Goal: Task Accomplishment & Management: Complete application form

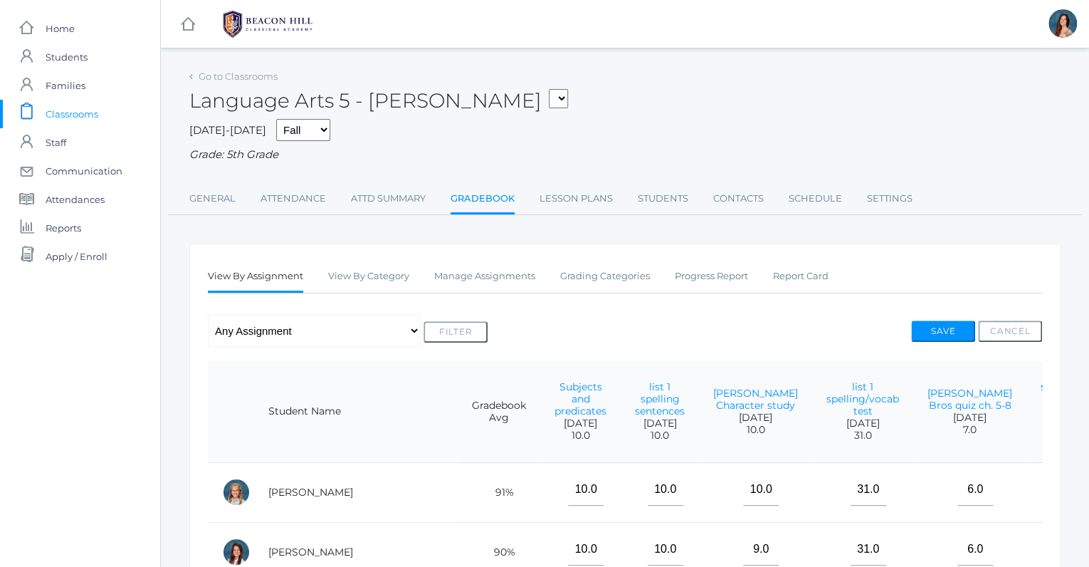
scroll to position [0, 1430]
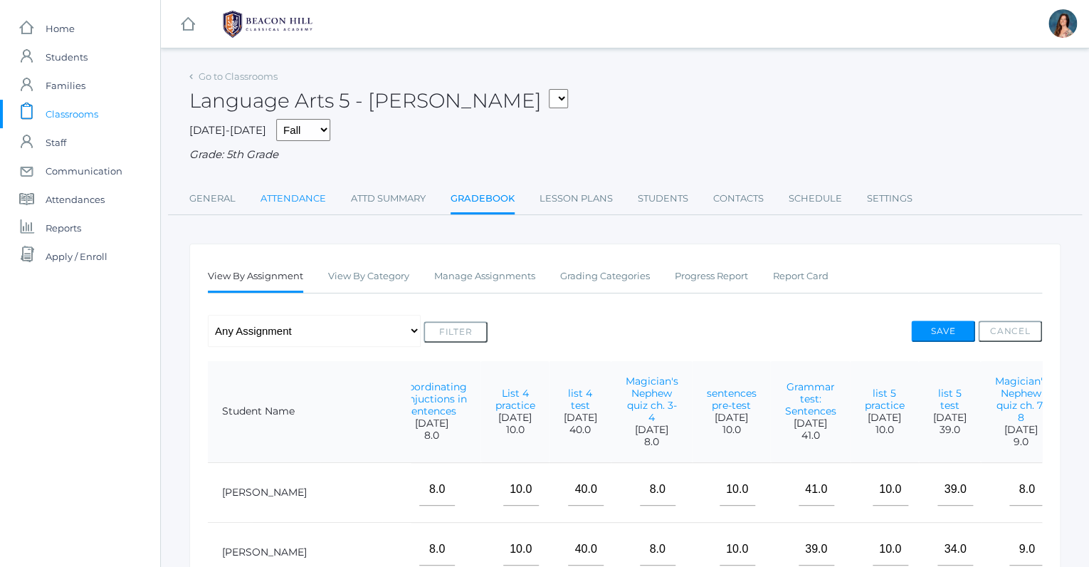
click at [297, 196] on link "Attendance" at bounding box center [292, 198] width 65 height 28
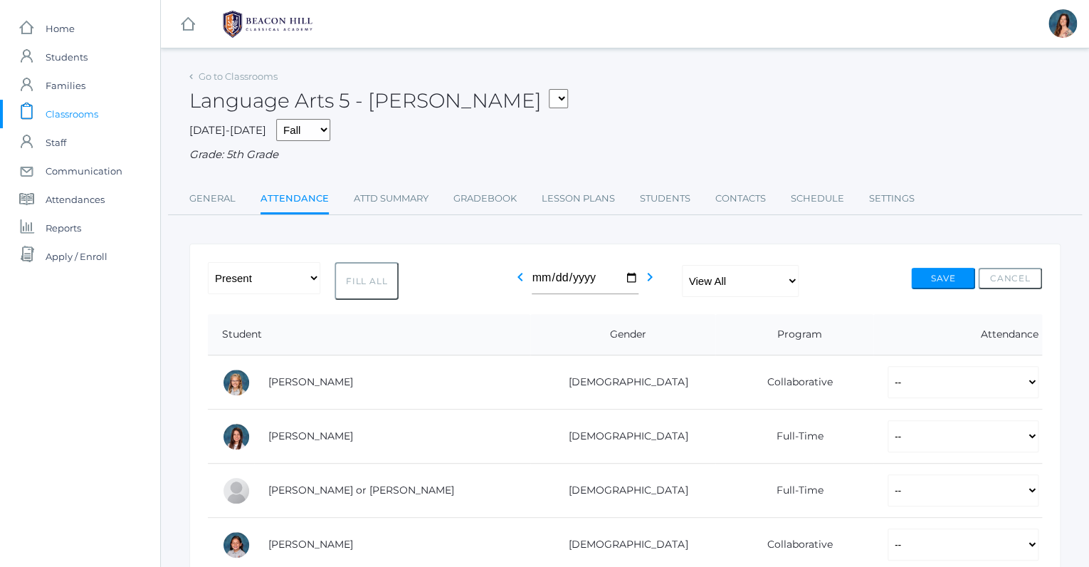
click at [357, 272] on button "Fill All" at bounding box center [367, 281] width 64 height 38
select select "P"
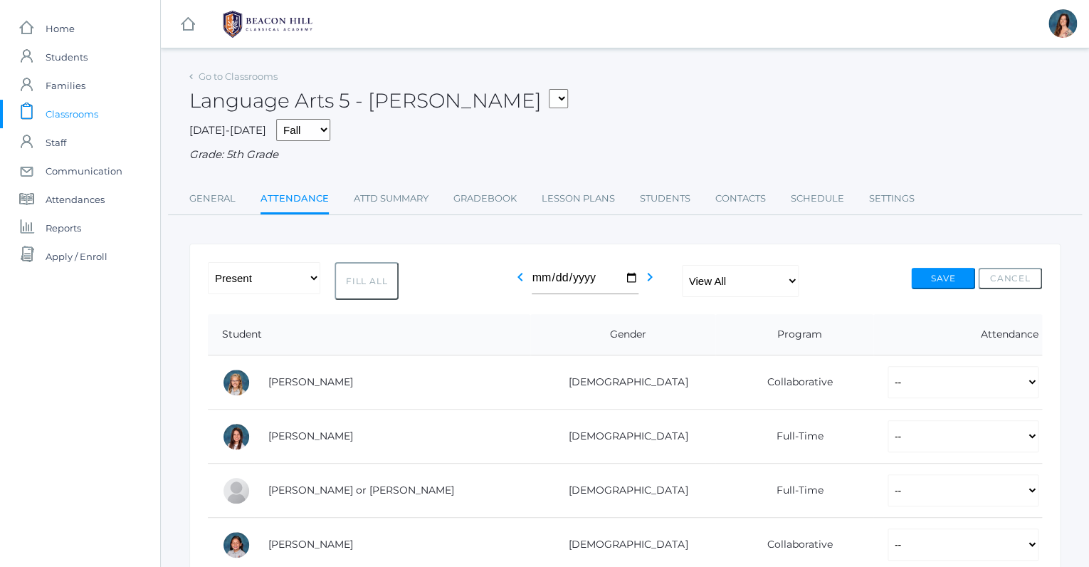
select select "P"
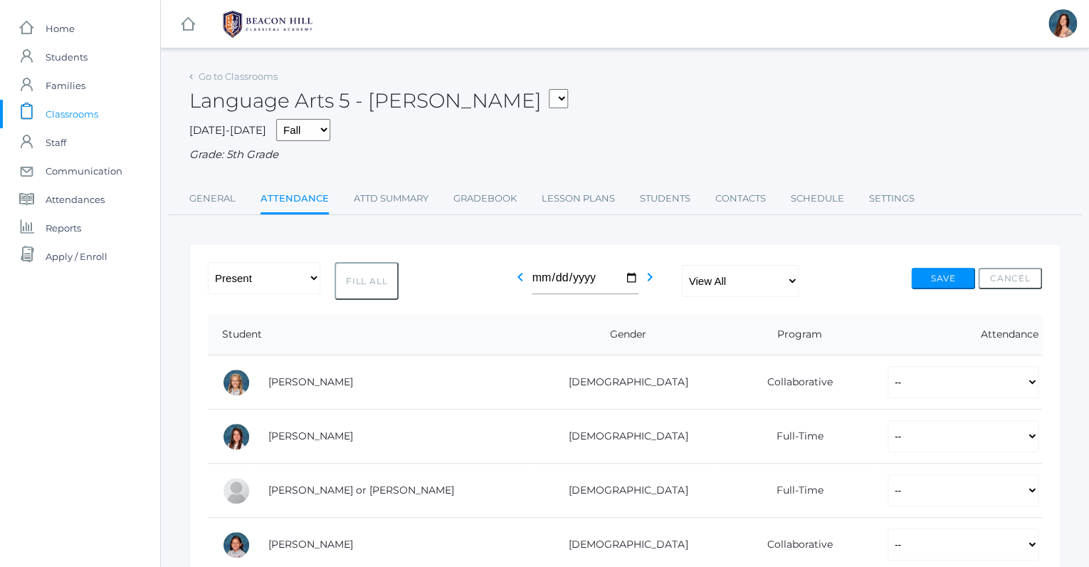
select select "P"
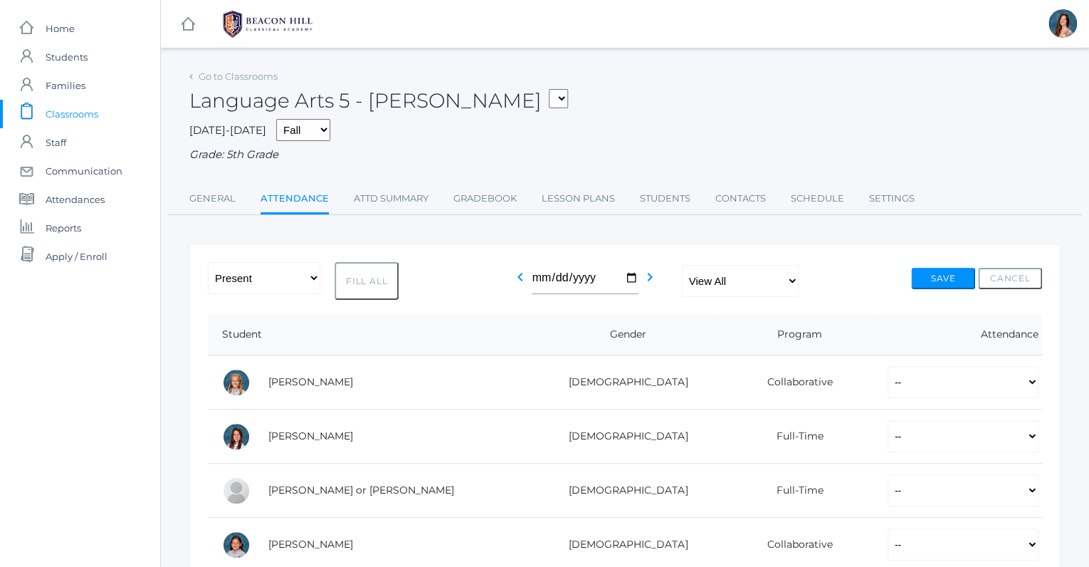
select select "P"
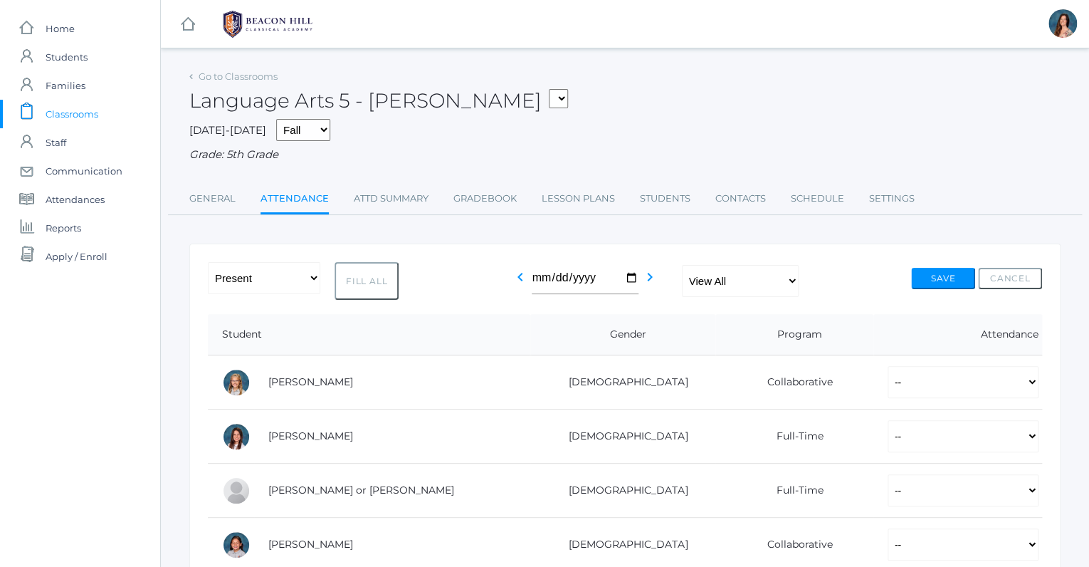
select select "P"
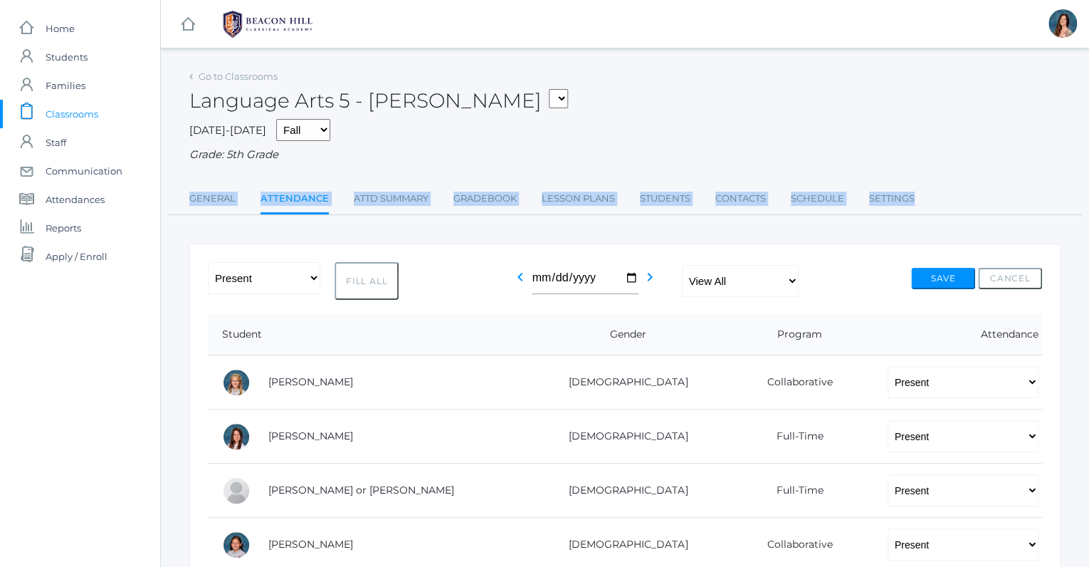
drag, startPoint x: 441, startPoint y: 218, endPoint x: 534, endPoint y: 168, distance: 105.7
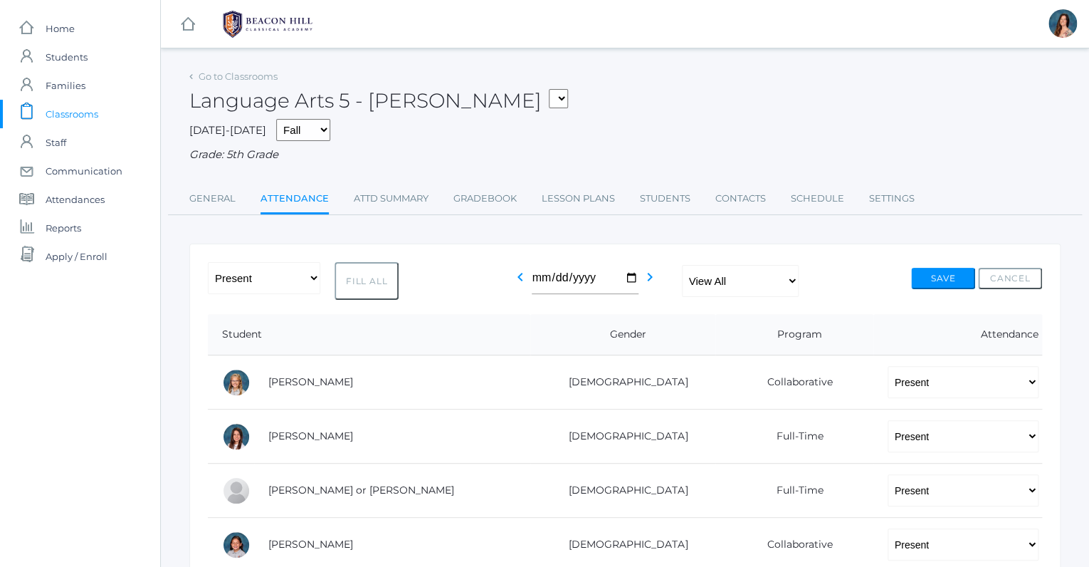
click at [636, 104] on div "Language Arts 5 - Salazar 05ART - Art 5 Salazar 05CITIZEN - Citizenship and Ste…" at bounding box center [624, 92] width 871 height 53
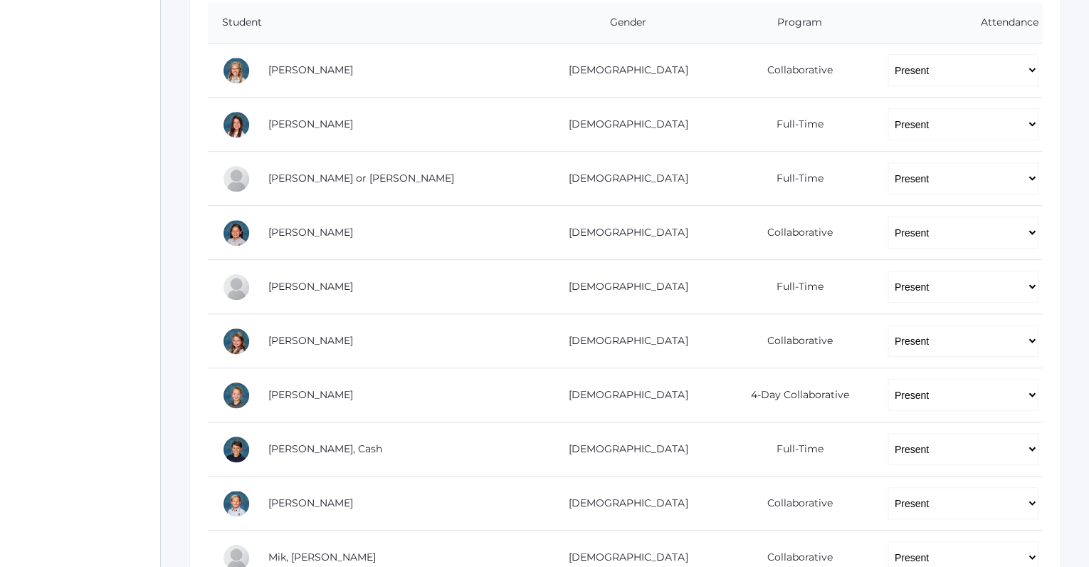
scroll to position [322, 0]
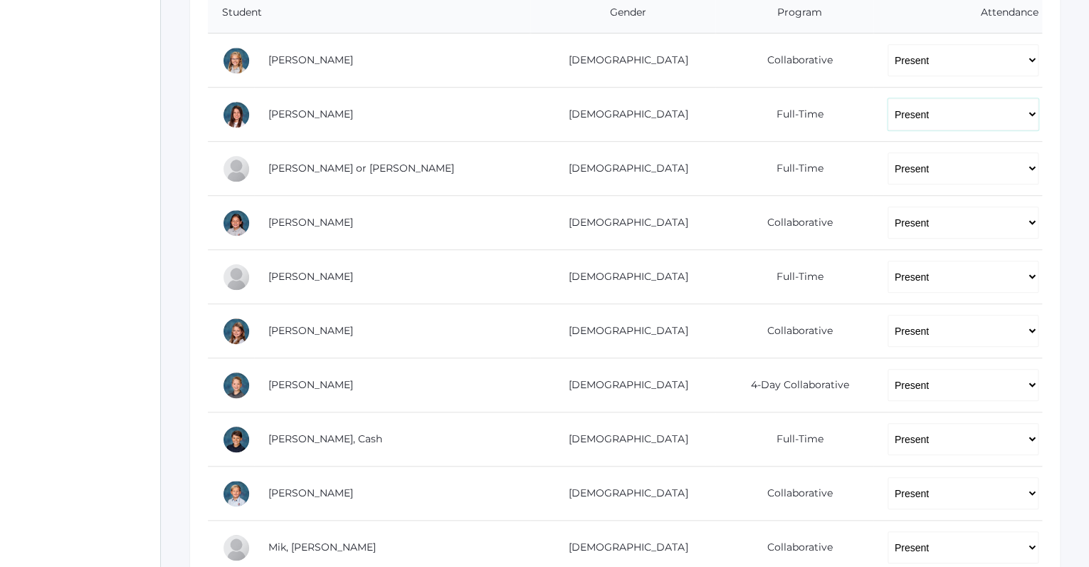
click option "Present" at bounding box center [0, 0] width 0 height 0
select select "AU"
click option "Absent Unexcused" at bounding box center [0, 0] width 0 height 0
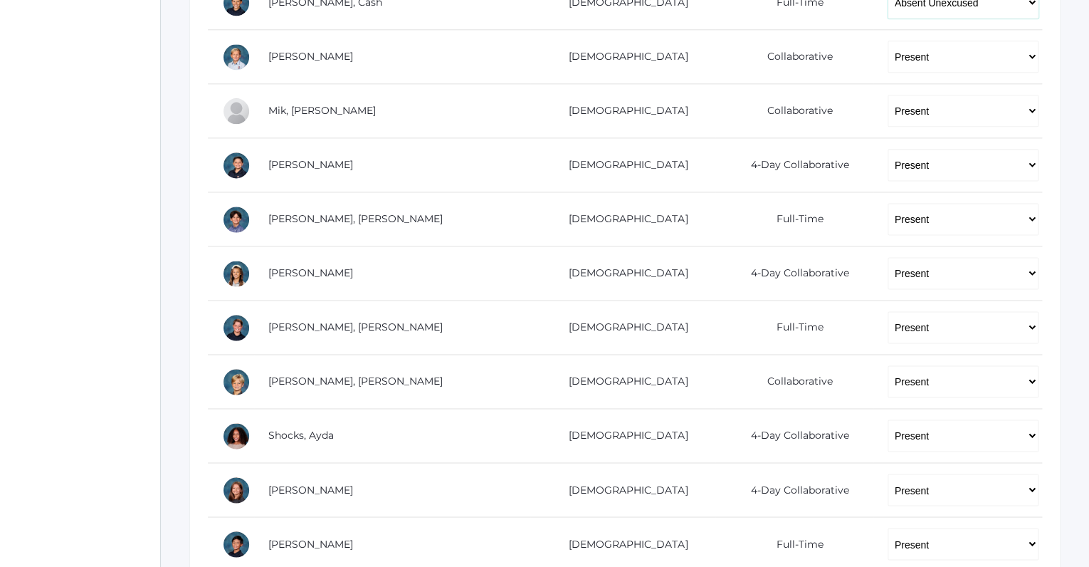
scroll to position [762, 0]
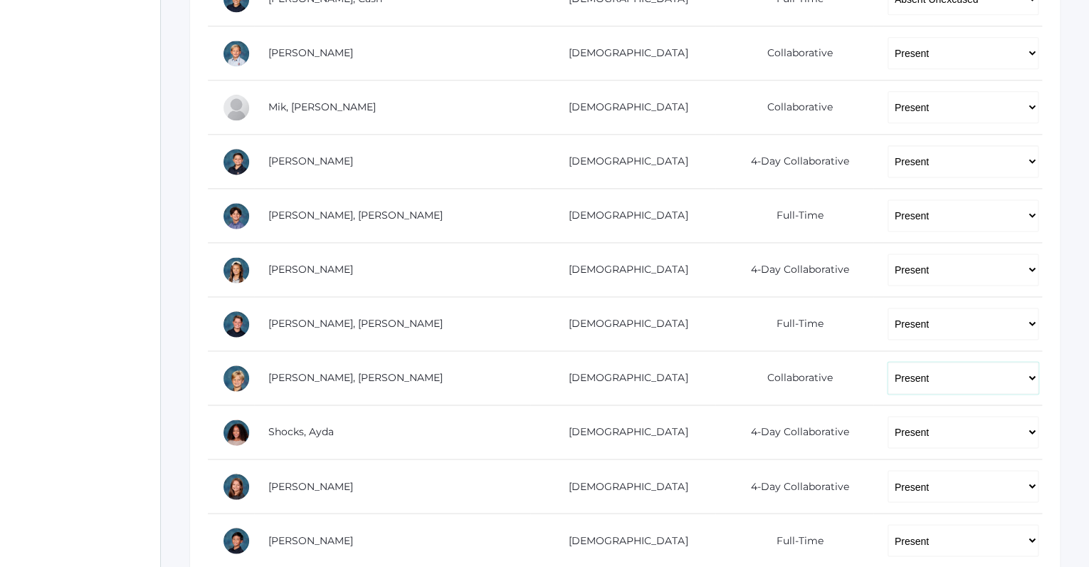
select select "AU"
click option "Absent Unexcused" at bounding box center [0, 0] width 0 height 0
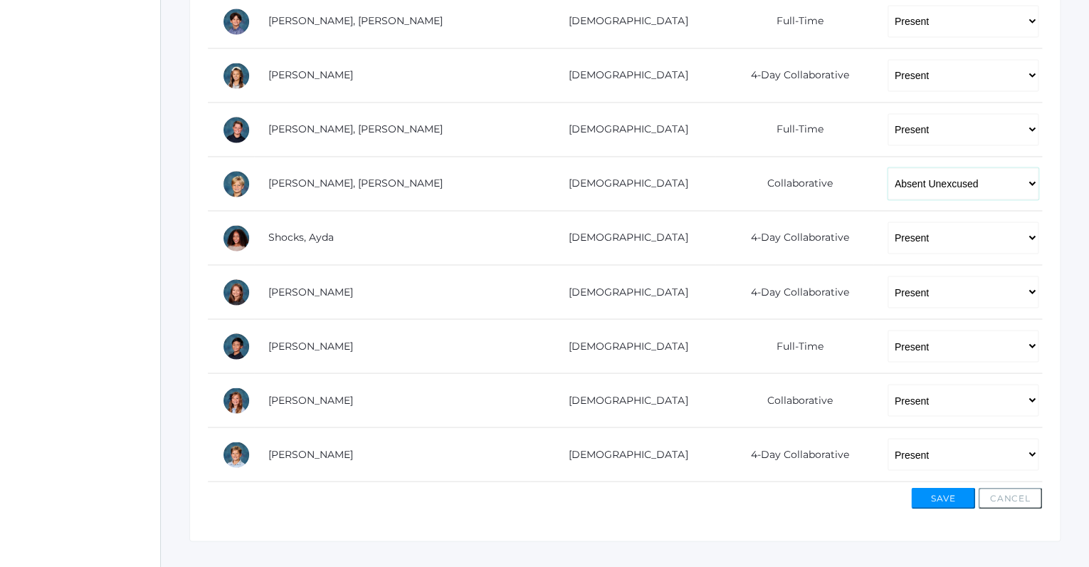
scroll to position [957, 0]
click option "Tardy Unexcused" at bounding box center [0, 0] width 0 height 0
click option "Absent Unexcused" at bounding box center [0, 0] width 0 height 0
select select "P"
click option "Present" at bounding box center [0, 0] width 0 height 0
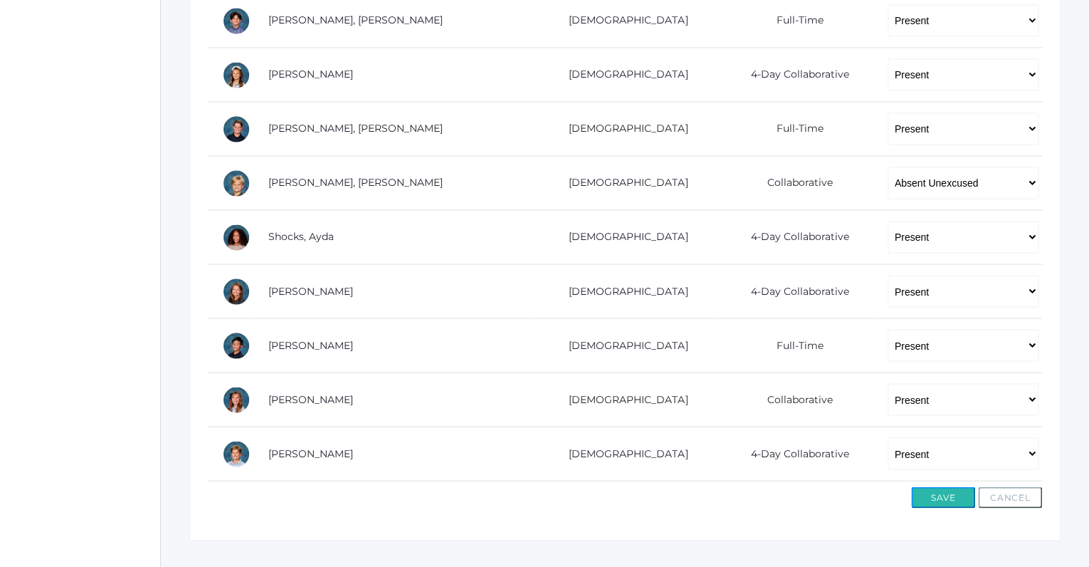
click at [933, 490] on button "Save" at bounding box center [943, 496] width 64 height 21
